Goal: Task Accomplishment & Management: Complete application form

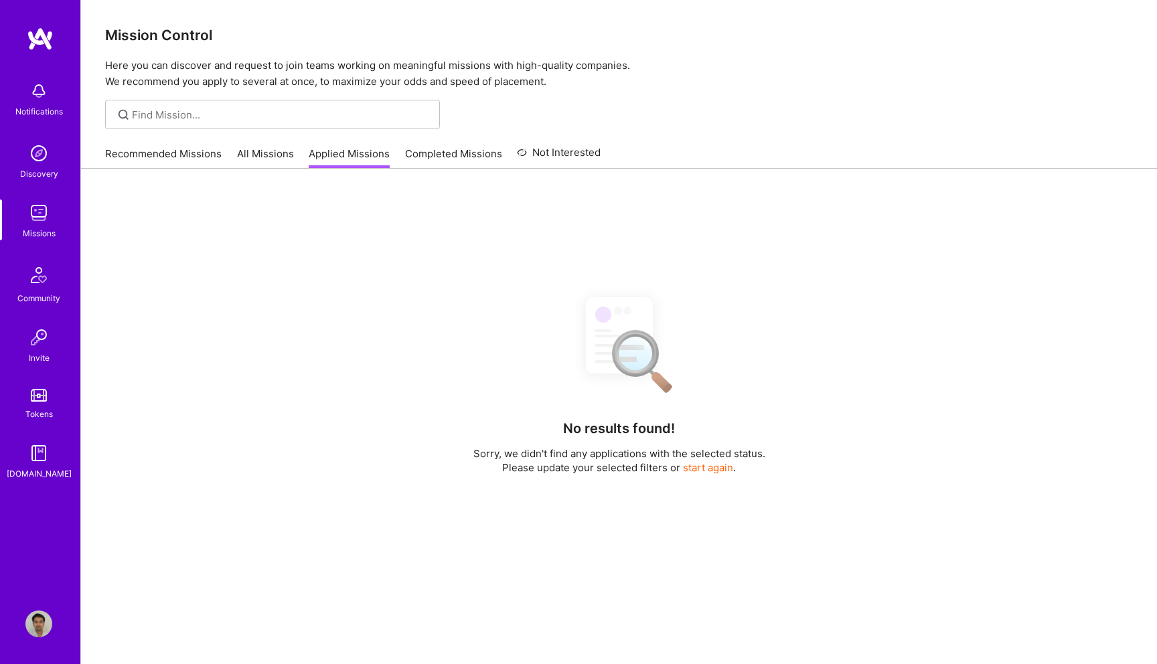
click at [156, 158] on link "Recommended Missions" at bounding box center [163, 158] width 117 height 22
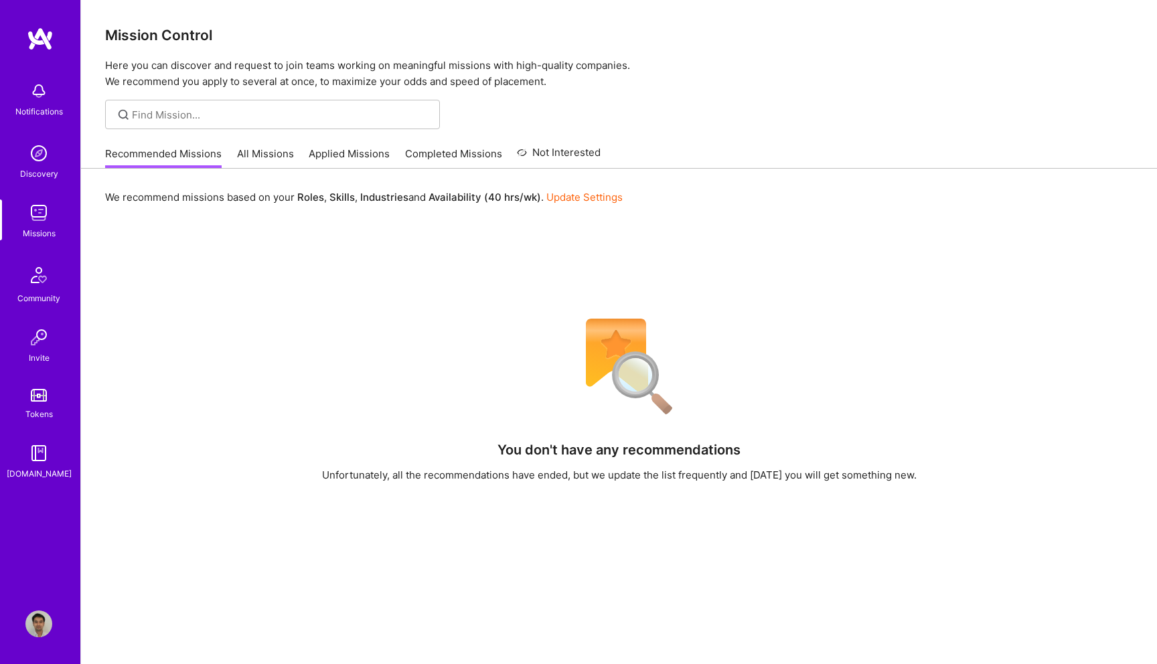
click at [331, 165] on link "Applied Missions" at bounding box center [349, 158] width 81 height 22
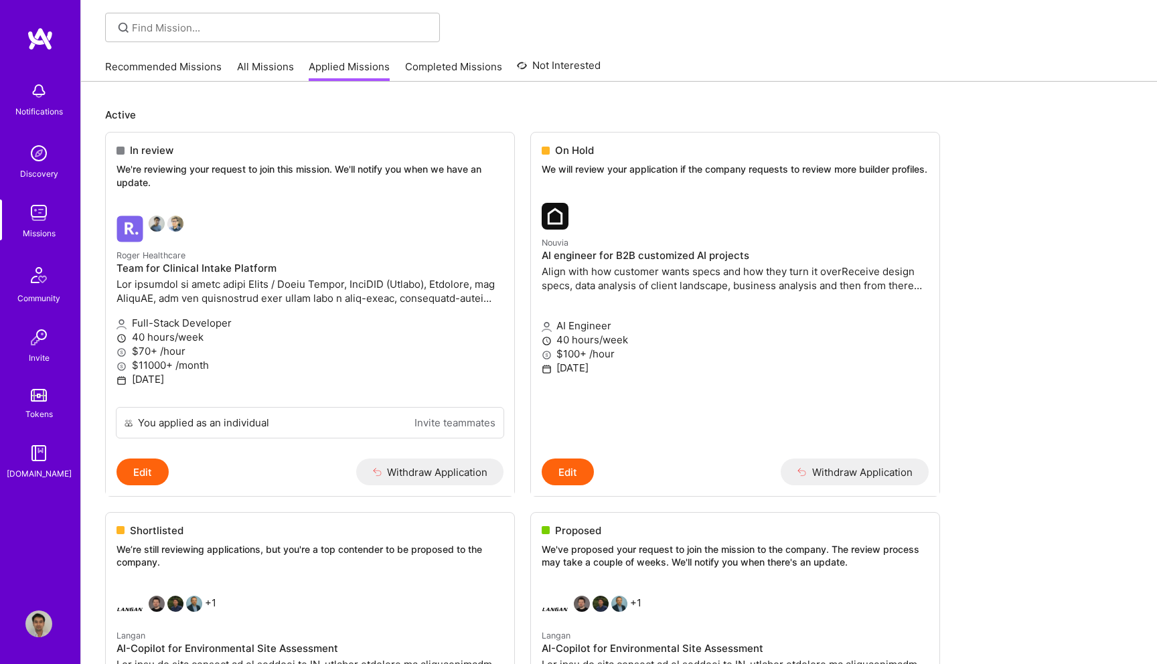
scroll to position [88, 0]
click at [157, 144] on span "In review" at bounding box center [152, 150] width 44 height 14
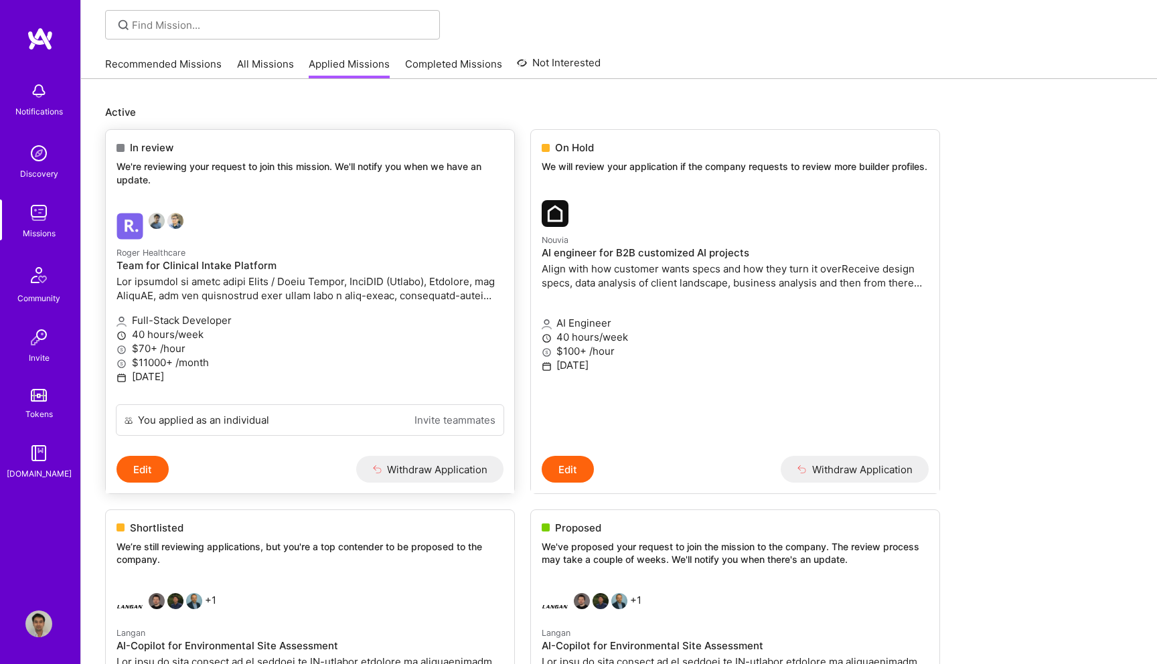
scroll to position [88, 0]
click at [321, 153] on div "In review" at bounding box center [310, 149] width 387 height 14
click at [289, 265] on h4 "Team for Clinical Intake Platform" at bounding box center [310, 267] width 387 height 12
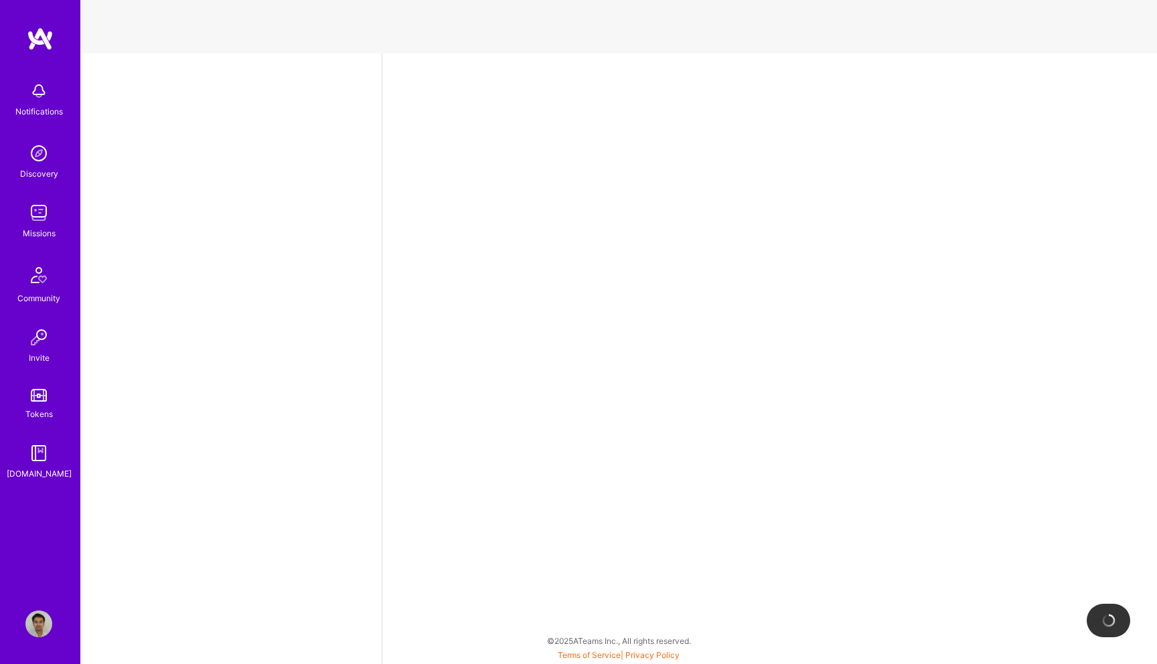
select select "US"
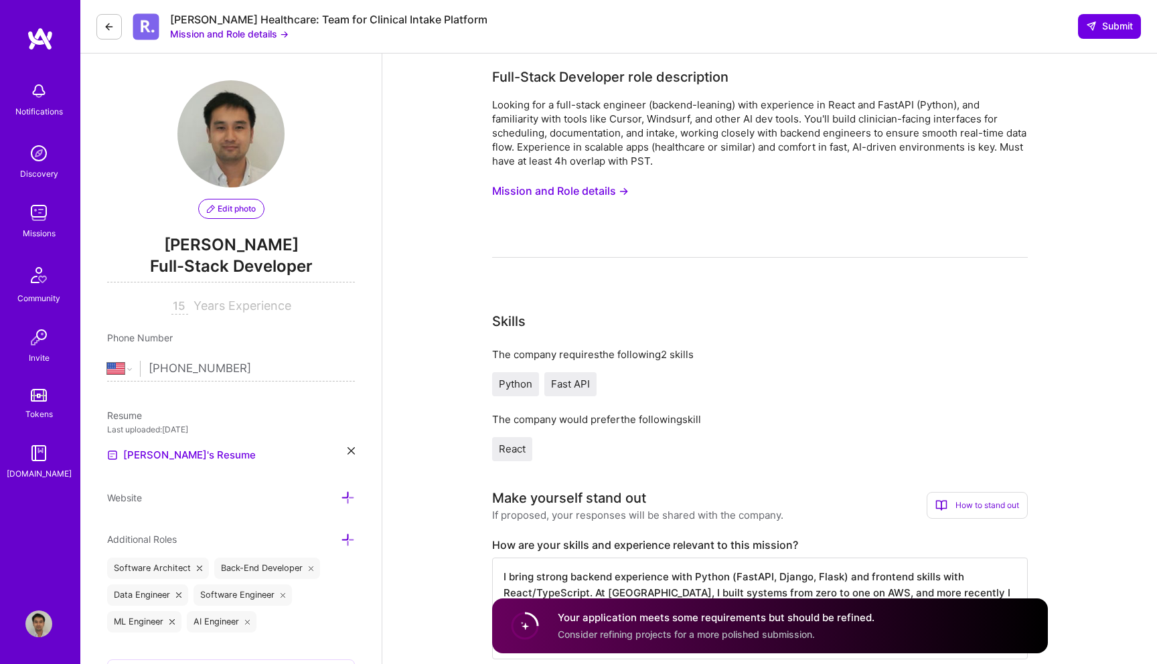
click at [254, 38] on button "Mission and Role details →" at bounding box center [229, 34] width 119 height 14
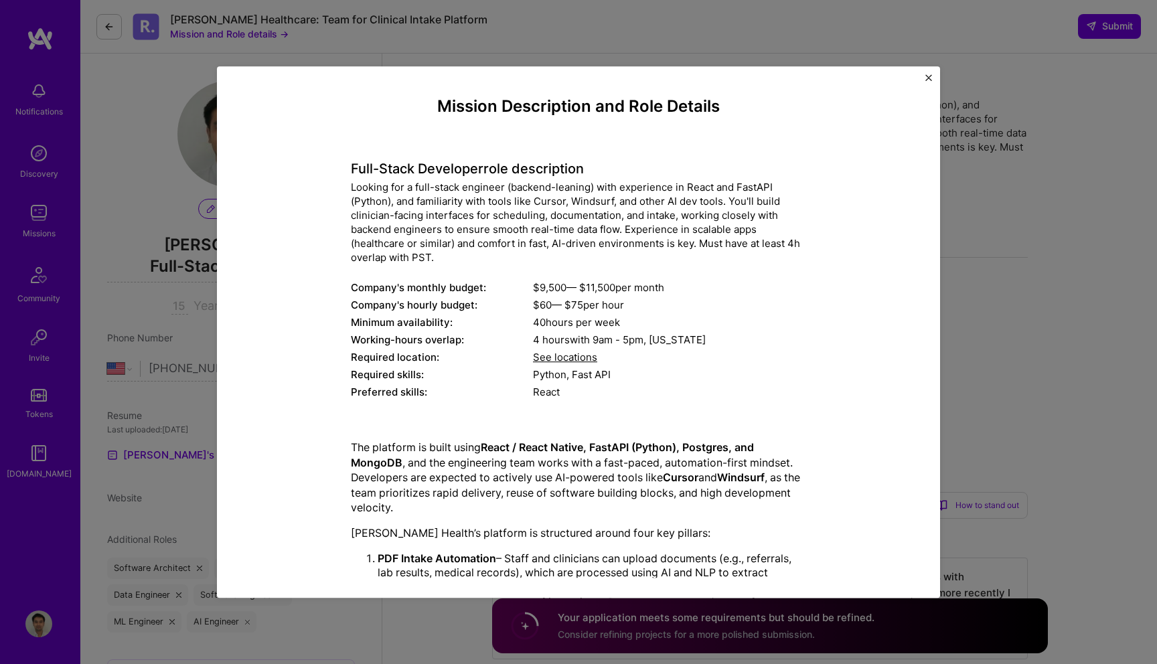
click at [439, 21] on div "Mission Description and Role Details Full-Stack Developer role description Look…" at bounding box center [578, 332] width 1157 height 664
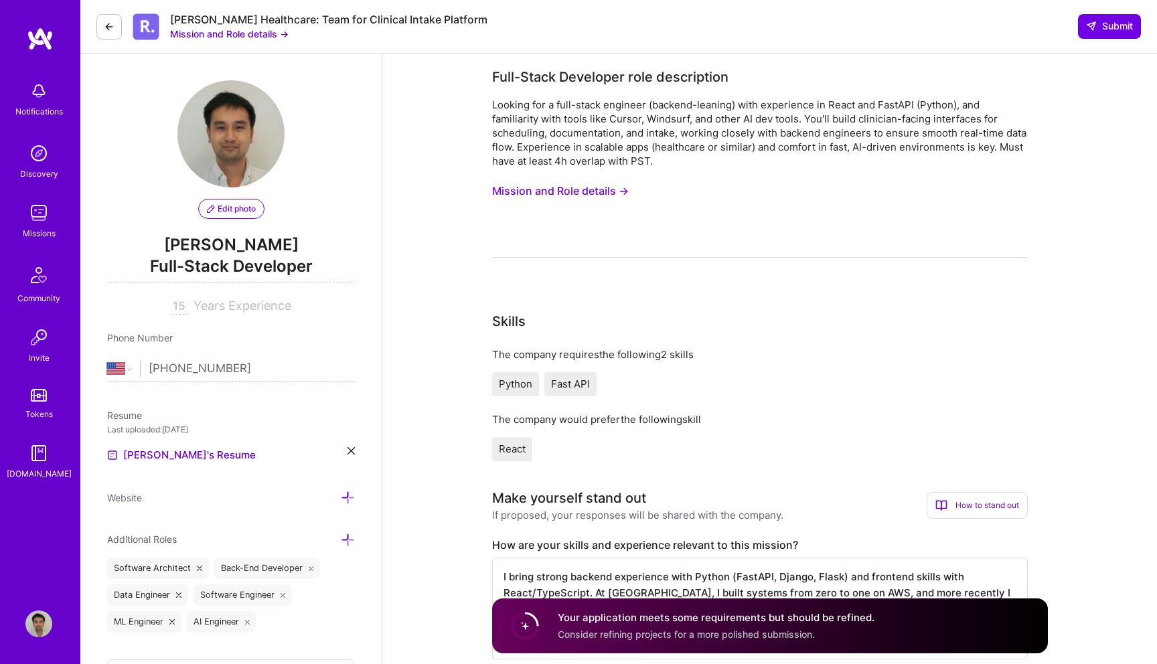
click at [148, 28] on img at bounding box center [146, 26] width 27 height 27
click at [534, 192] on button "Mission and Role details →" at bounding box center [560, 191] width 137 height 25
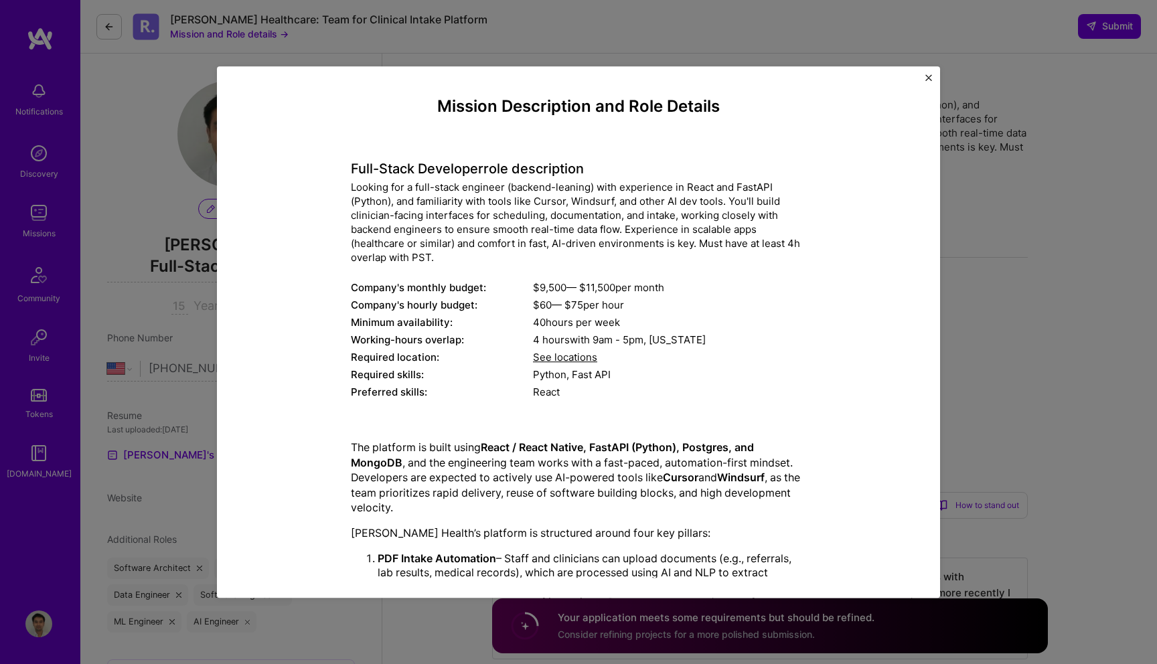
scroll to position [290, 0]
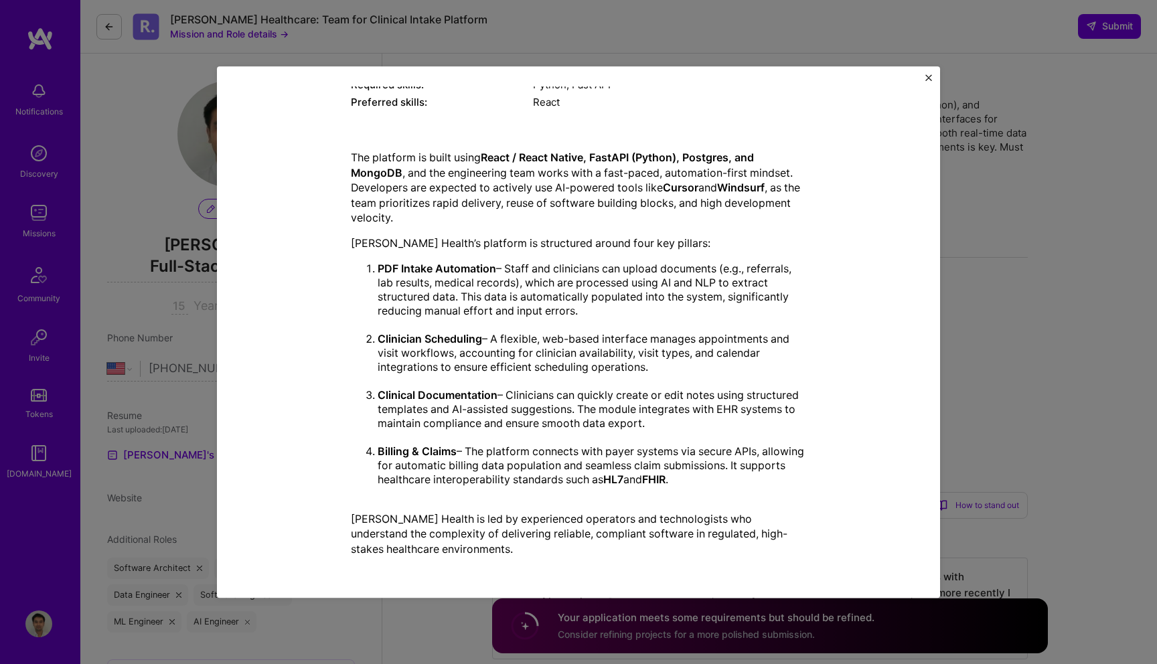
click at [1011, 204] on div "Mission Description and Role Details Full-Stack Developer role description Look…" at bounding box center [578, 332] width 1157 height 664
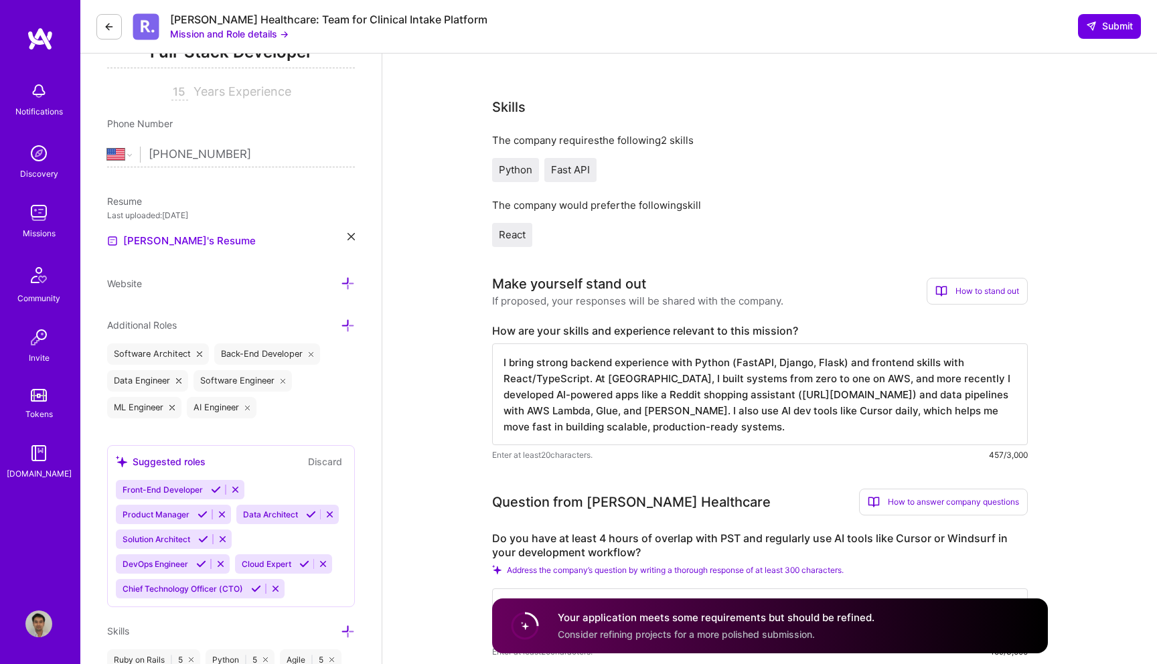
scroll to position [0, 0]
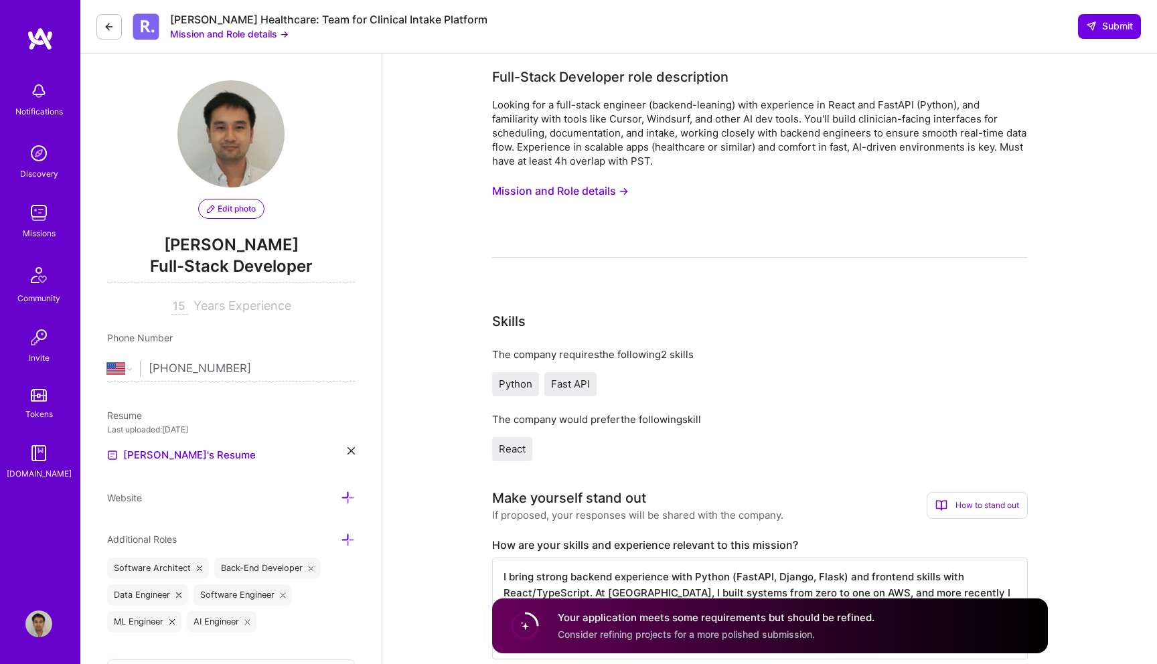
click at [147, 26] on img at bounding box center [146, 26] width 27 height 27
click at [195, 38] on button "Mission and Role details →" at bounding box center [229, 34] width 119 height 14
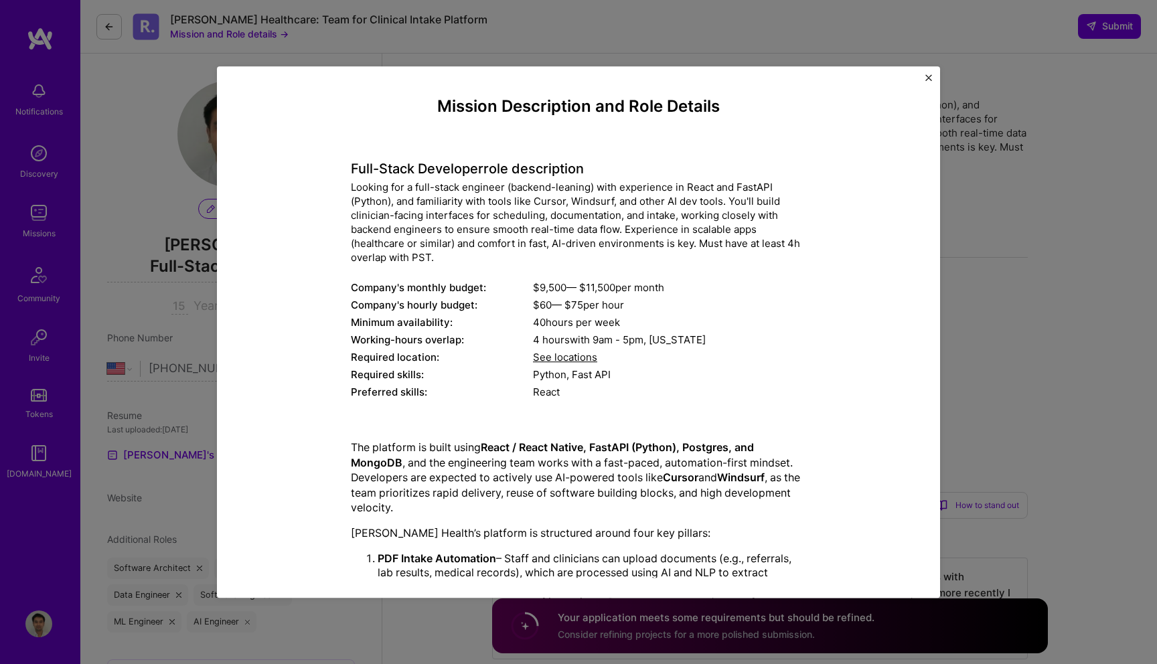
click at [143, 217] on div "Mission Description and Role Details Full-Stack Developer role description Look…" at bounding box center [578, 332] width 1157 height 664
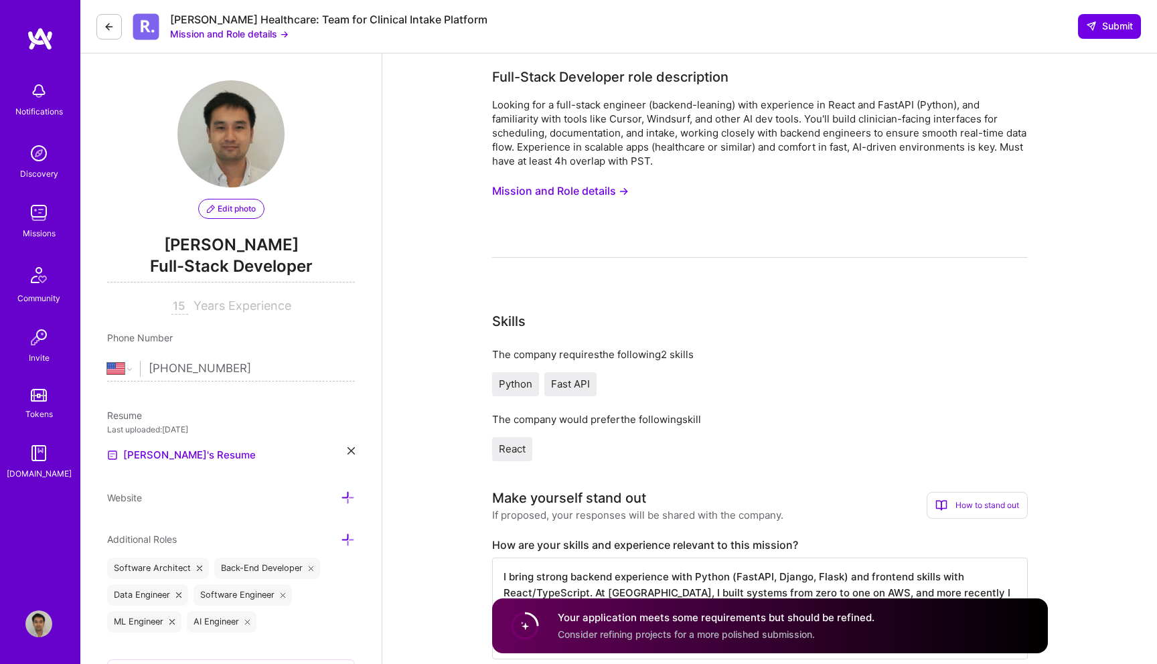
click at [43, 210] on img at bounding box center [38, 213] width 27 height 27
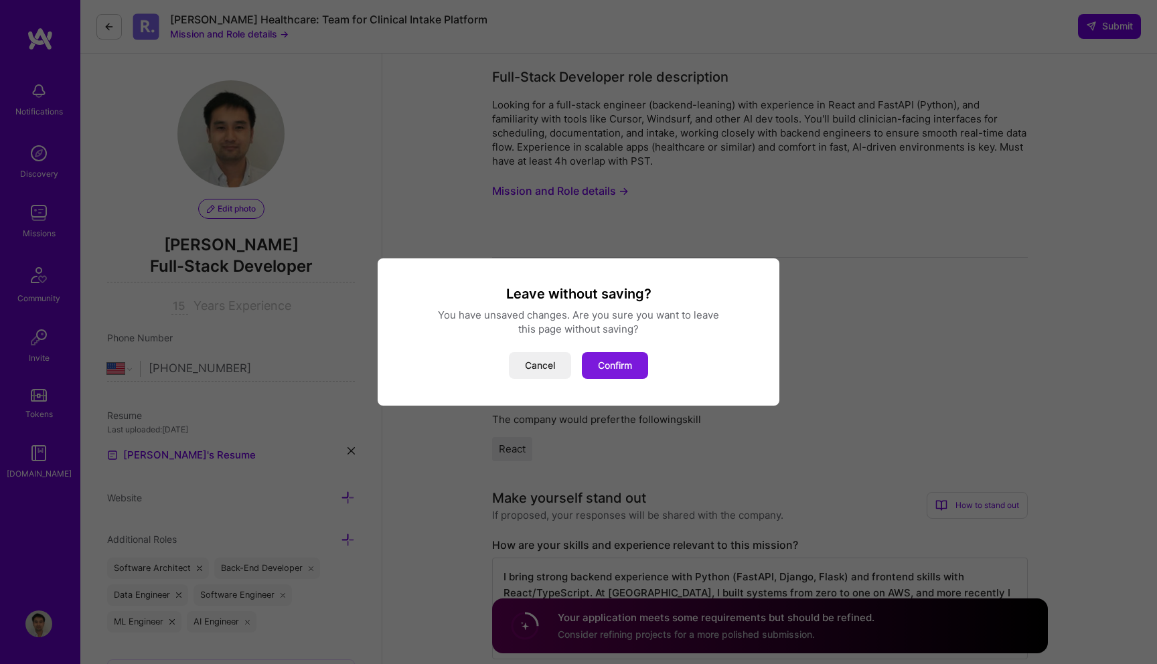
click at [587, 368] on button "Confirm" at bounding box center [615, 365] width 66 height 27
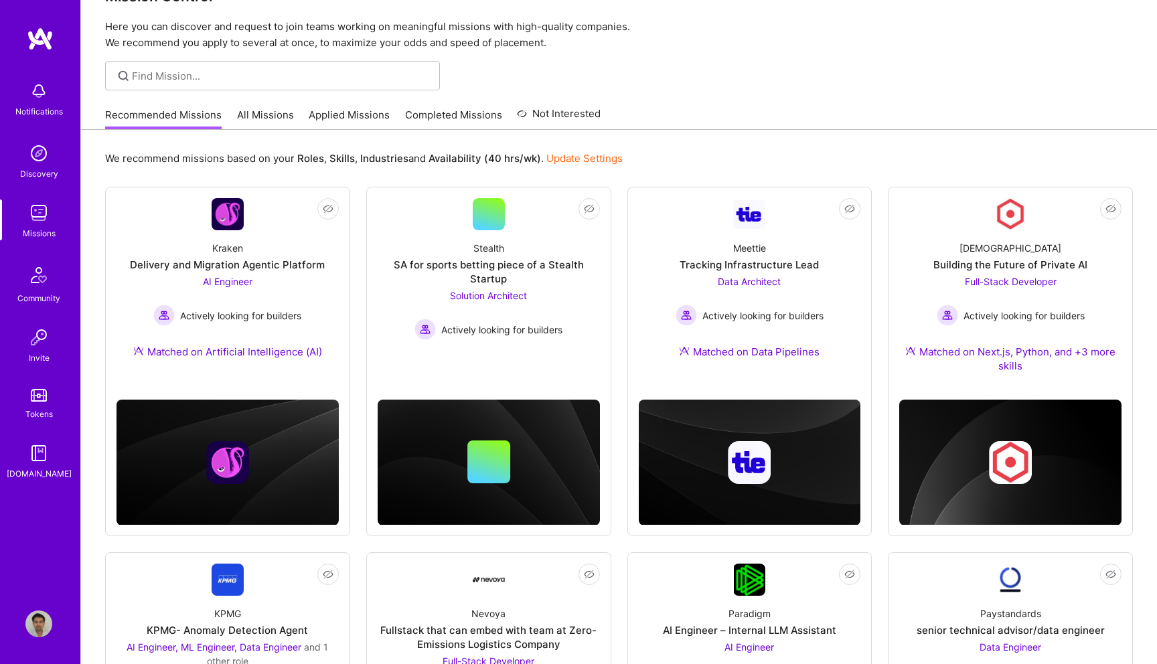
scroll to position [51, 0]
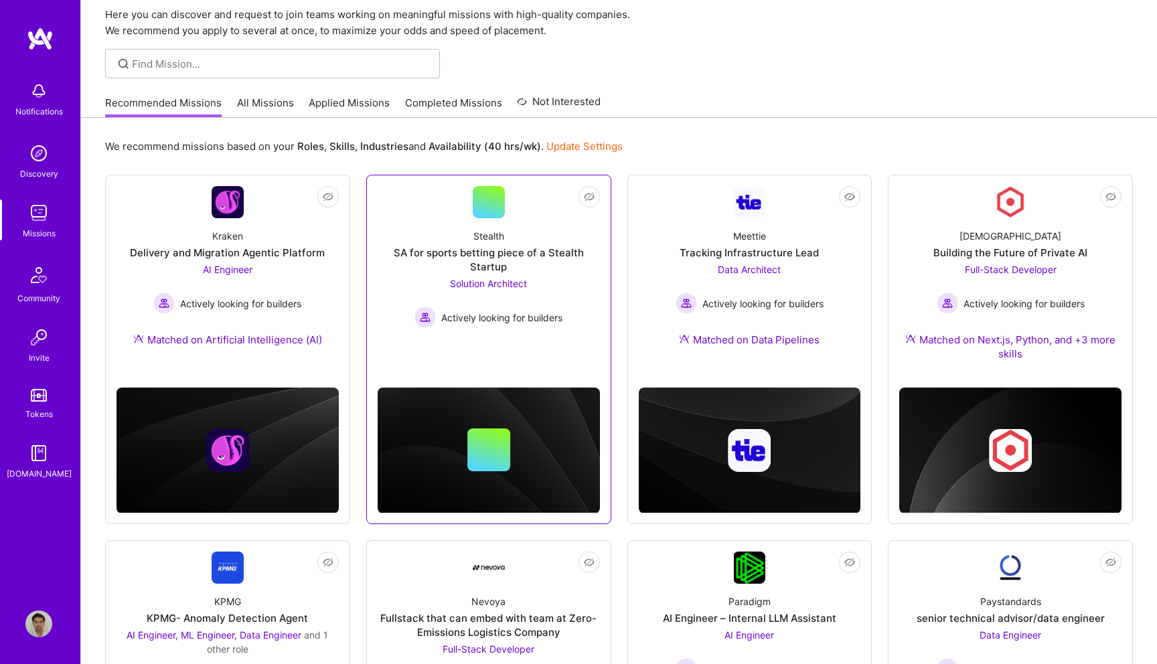
click at [500, 283] on span "Solution Architect" at bounding box center [488, 283] width 77 height 11
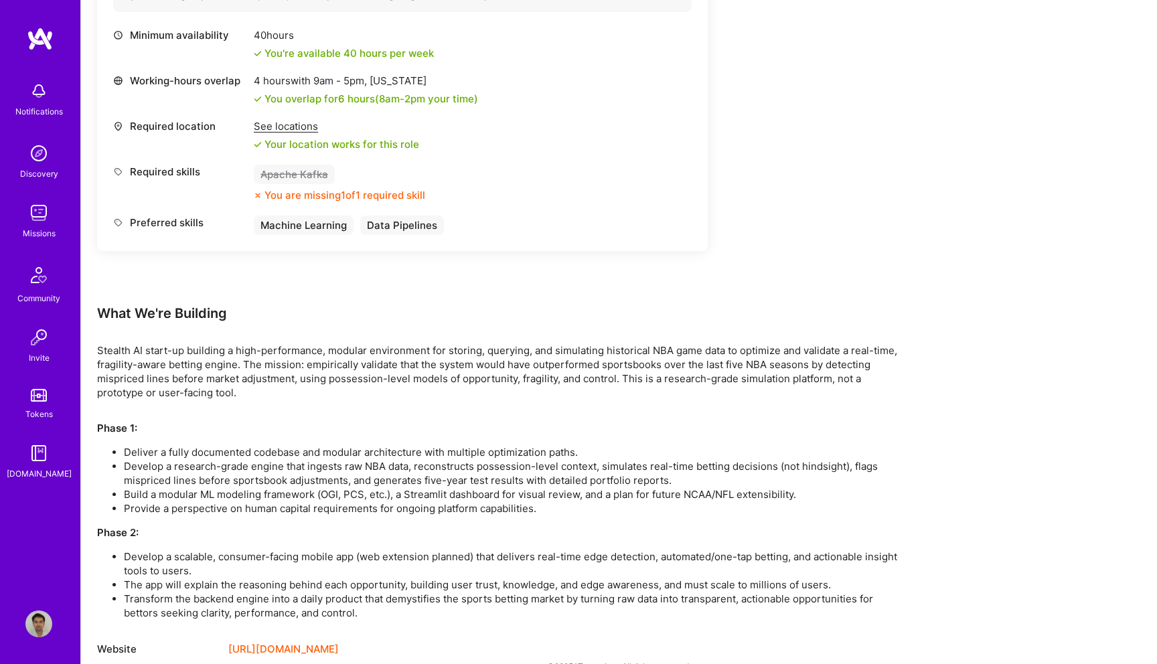
scroll to position [589, 0]
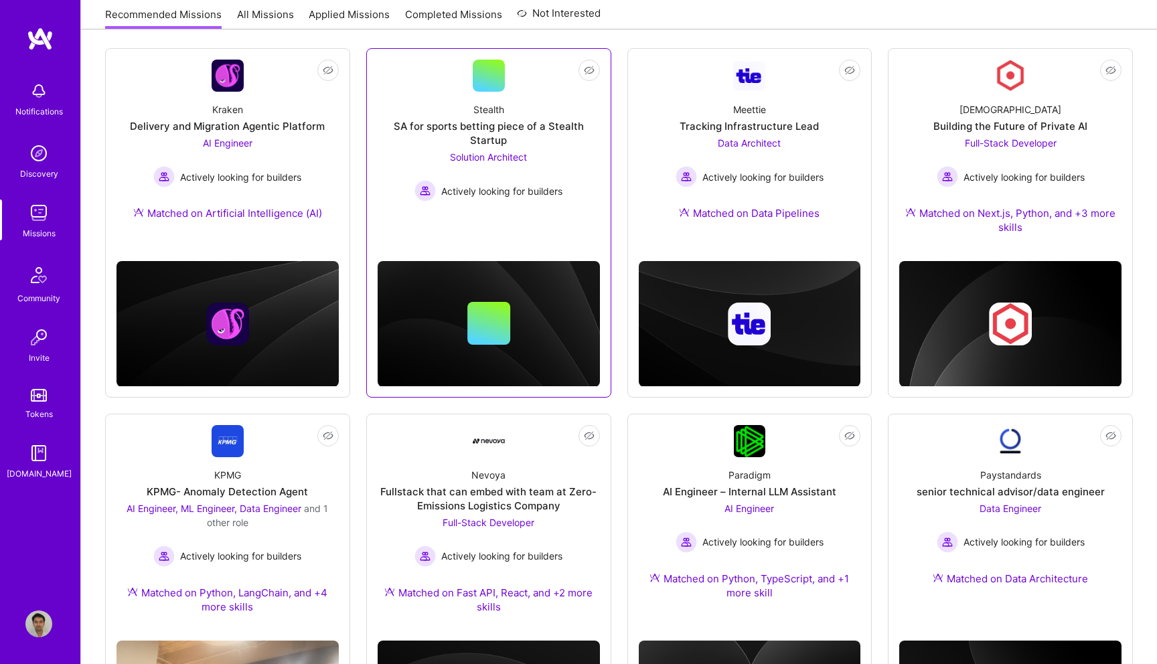
scroll to position [176, 0]
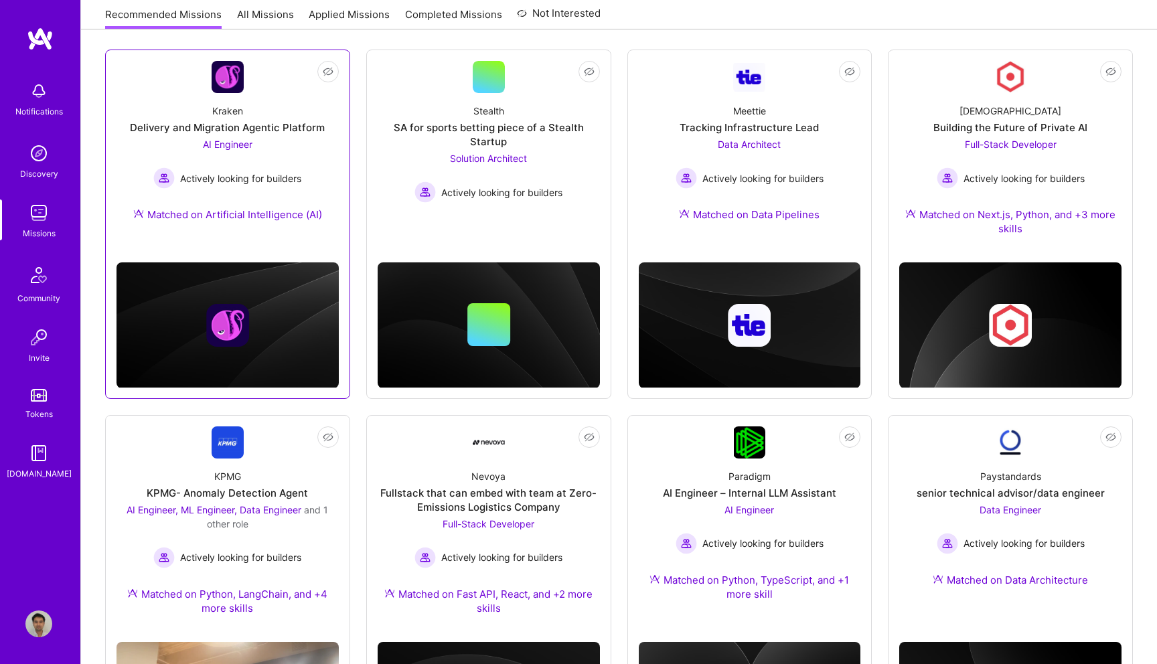
click at [236, 147] on span "AI Engineer" at bounding box center [228, 144] width 50 height 11
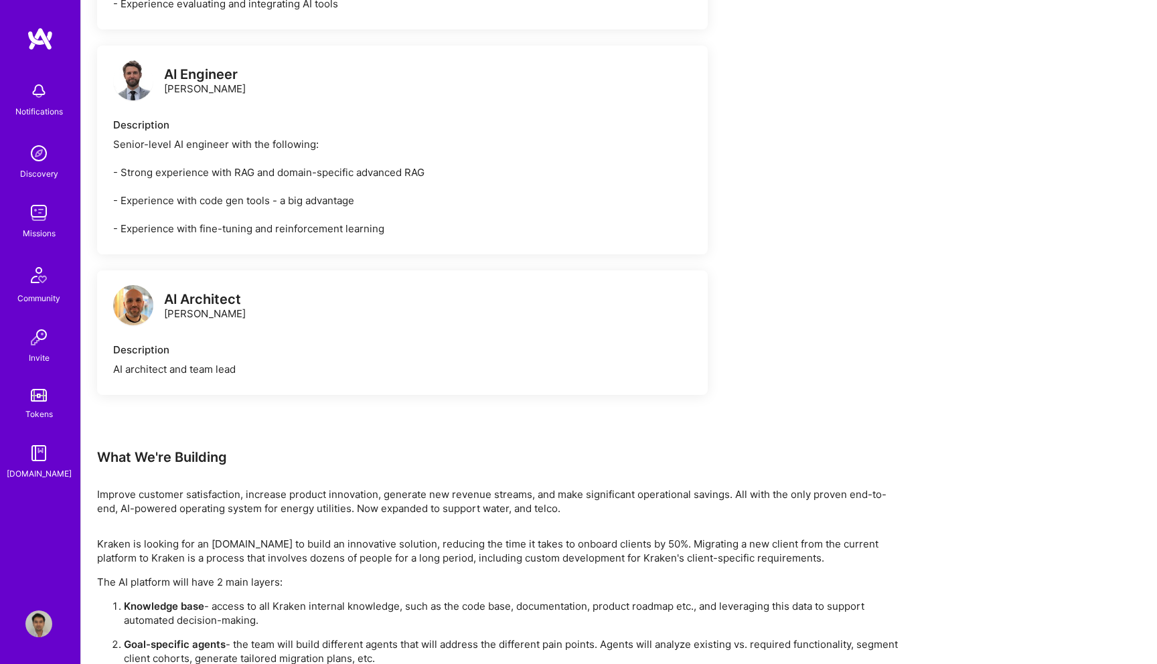
scroll to position [899, 0]
